Goal: Task Accomplishment & Management: Complete application form

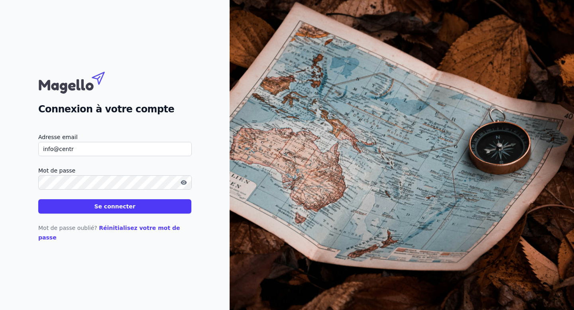
type input "[EMAIL_ADDRESS][DOMAIN_NAME]"
click at [188, 53] on div "Connexion à votre compte Adresse email [EMAIL_ADDRESS][DOMAIN_NAME] Mot de pass…" at bounding box center [115, 155] width 230 height 310
click at [185, 188] on div at bounding box center [115, 183] width 154 height 14
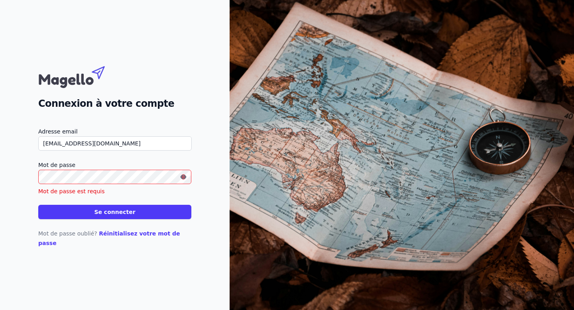
click at [156, 189] on div "Mot de passe Mot de passe est requis" at bounding box center [114, 177] width 153 height 35
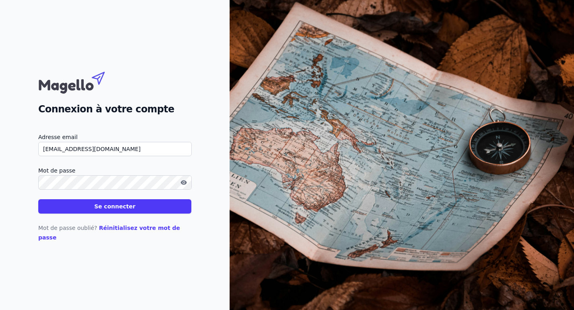
click at [38, 199] on button "Se connecter" at bounding box center [114, 206] width 153 height 14
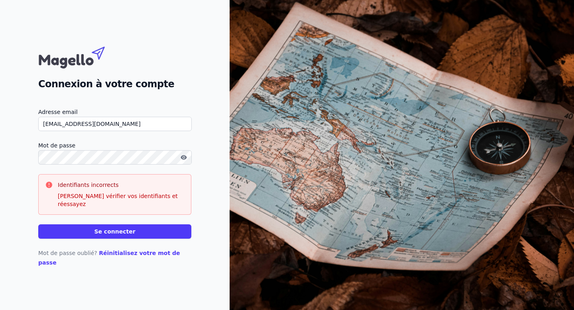
click at [129, 255] on link "Réinitialisez votre mot de passe" at bounding box center [109, 258] width 142 height 16
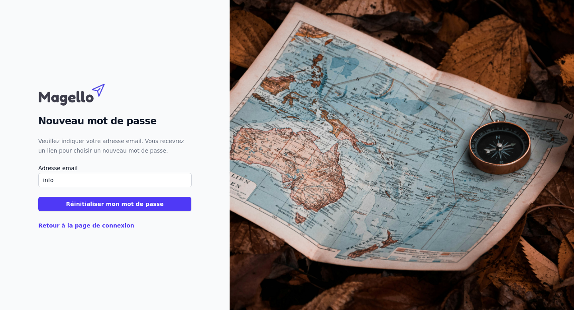
type input "[EMAIL_ADDRESS][DOMAIN_NAME]"
click at [120, 206] on button "Réinitialiser mon mot de passe" at bounding box center [114, 204] width 153 height 14
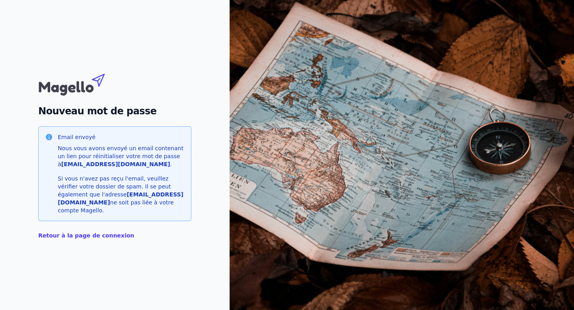
click at [73, 221] on div "Retour à la page de connexion" at bounding box center [114, 230] width 153 height 19
click at [74, 235] on p "Retour à la page de connexion" at bounding box center [86, 236] width 96 height 10
click at [75, 233] on link "Retour à la page de connexion" at bounding box center [86, 236] width 96 height 6
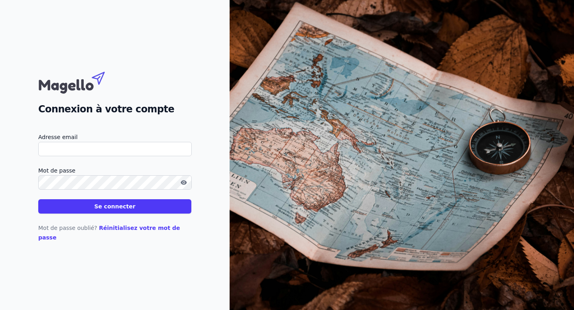
type input "[EMAIL_ADDRESS][DOMAIN_NAME]"
click at [186, 184] on button "button" at bounding box center [184, 183] width 13 height 10
click at [0, 175] on div "Connexion à votre compte Adresse email [EMAIL_ADDRESS][DOMAIN_NAME] Mot de pass…" at bounding box center [115, 155] width 230 height 310
type input "[EMAIL_ADDRESS][DOMAIN_NAME]"
click at [0, 184] on div "Connexion à votre compte Adresse email [EMAIL_ADDRESS][DOMAIN_NAME] Mot de pass…" at bounding box center [115, 155] width 230 height 310
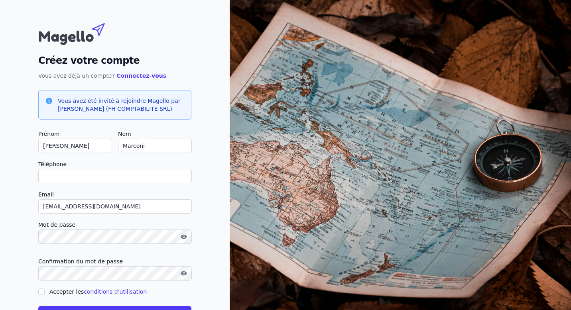
drag, startPoint x: 95, startPoint y: 146, endPoint x: 43, endPoint y: 146, distance: 51.9
click at [43, 146] on input "Vincent" at bounding box center [75, 146] width 74 height 14
type input "CV"
checkbox input "false"
type input "C"
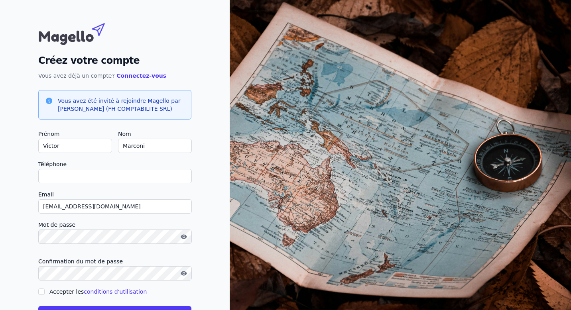
type input "Victor"
drag, startPoint x: 152, startPoint y: 148, endPoint x: 71, endPoint y: 138, distance: 81.5
click at [71, 138] on div "Prénom Victor Nom Marconi" at bounding box center [114, 141] width 153 height 24
type input "Bachelier"
click at [55, 172] on input "Téléphone" at bounding box center [115, 176] width 154 height 14
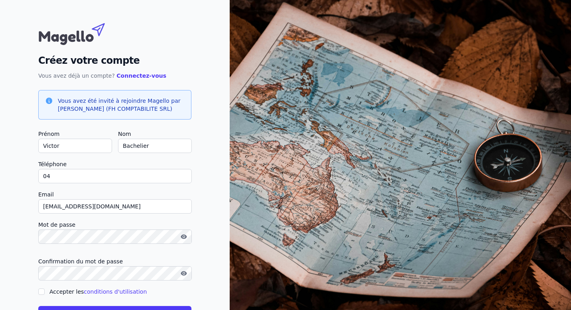
type input "0477900743"
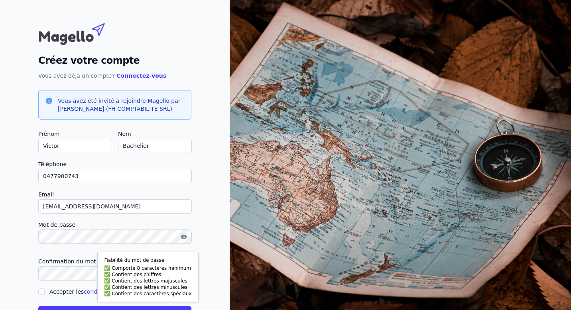
click at [187, 237] on button "button" at bounding box center [184, 237] width 13 height 10
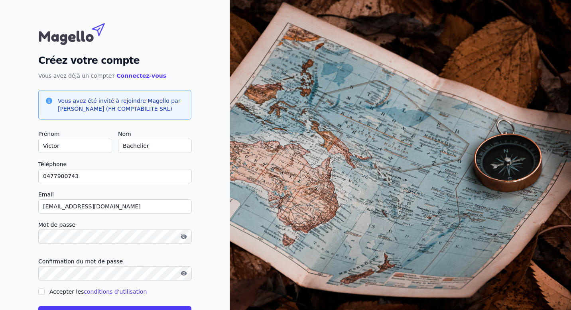
scroll to position [31, 0]
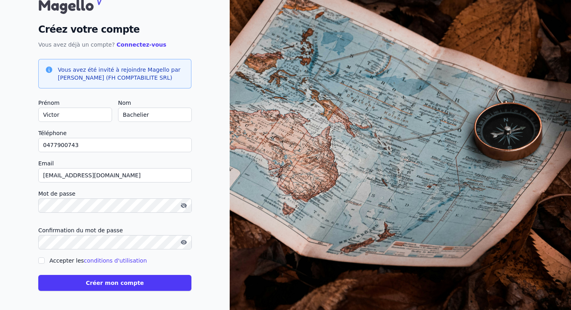
click at [44, 264] on div at bounding box center [41, 261] width 6 height 10
click at [43, 262] on input "Accepter les conditions d'utilisation" at bounding box center [41, 261] width 6 height 6
checkbox input "true"
click at [183, 245] on icon "button" at bounding box center [184, 242] width 6 height 6
click at [130, 284] on button "Créer mon compte" at bounding box center [114, 283] width 153 height 16
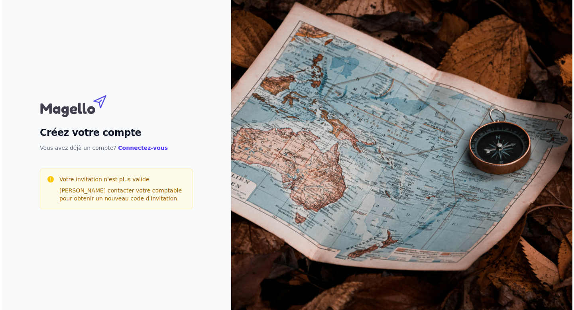
scroll to position [0, 0]
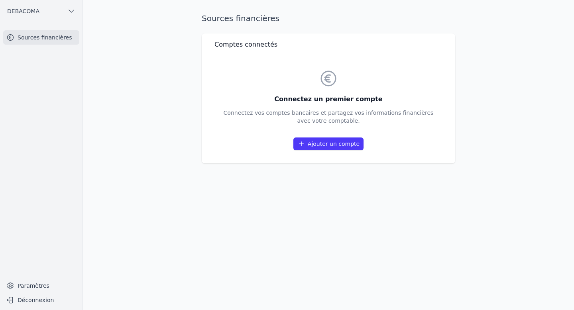
click at [345, 145] on link "Ajouter un compte" at bounding box center [329, 144] width 70 height 13
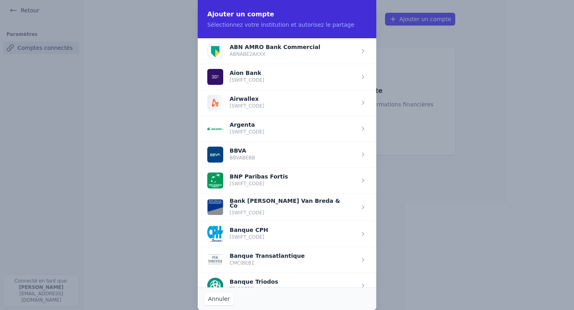
click at [272, 178] on span "button" at bounding box center [287, 181] width 179 height 26
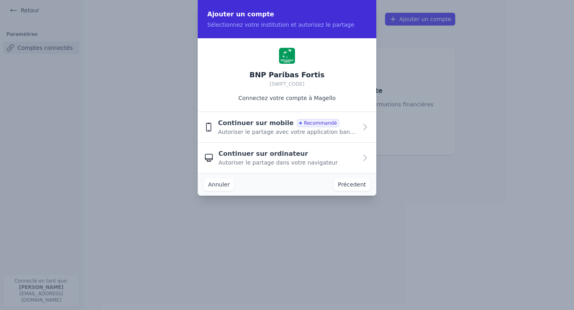
click at [280, 127] on span "Continuer sur mobile" at bounding box center [256, 123] width 76 height 10
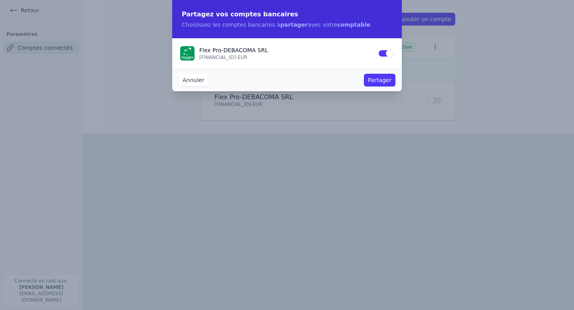
click at [382, 81] on button "Partager" at bounding box center [380, 80] width 32 height 13
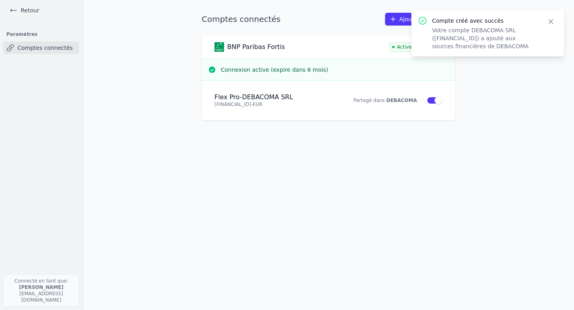
click at [555, 23] on icon "button" at bounding box center [551, 22] width 8 height 8
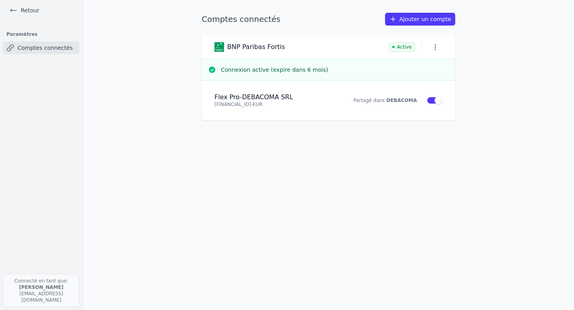
click at [271, 73] on h3 "Connexion active (expire dans 6 mois)" at bounding box center [335, 70] width 228 height 8
click at [35, 45] on link "Comptes connectés" at bounding box center [41, 47] width 76 height 13
click at [31, 9] on link "Retour" at bounding box center [24, 10] width 36 height 11
